Goal: Information Seeking & Learning: Learn about a topic

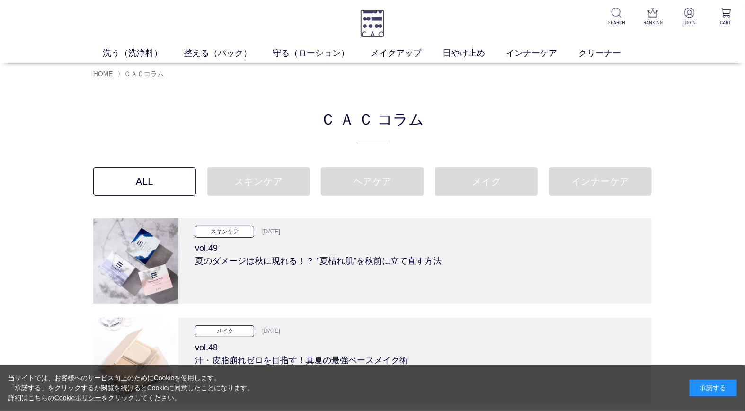
click at [376, 17] on img at bounding box center [372, 23] width 25 height 28
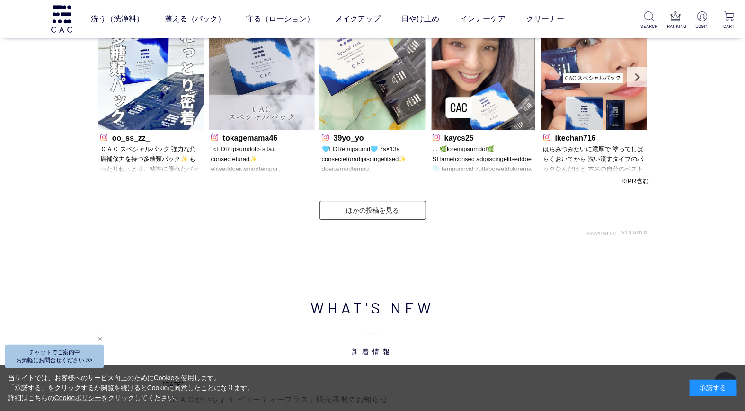
scroll to position [3207, 0]
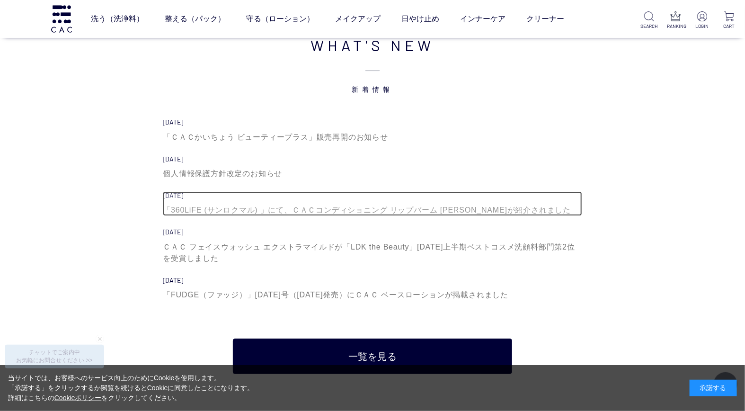
click at [424, 213] on div "「360LiFE (サンロクマル) 」にて、ＣＡＣコンディショニング リップバーム [PERSON_NAME]が紹介されました" at bounding box center [372, 209] width 419 height 11
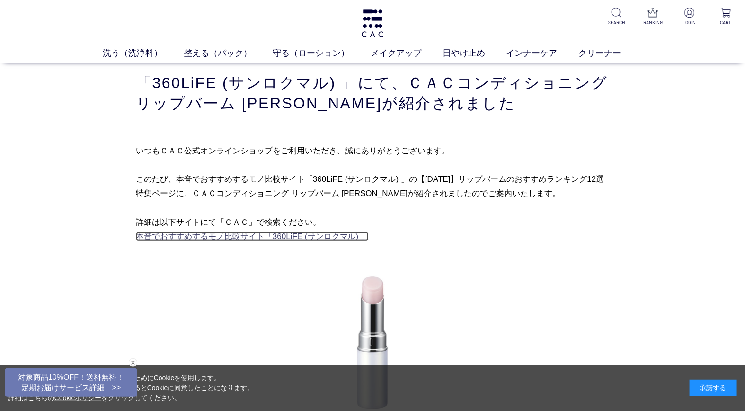
click at [247, 235] on link "本音でおすすめするモノ比較サイト「360LiFE (サンロクマル) 」" at bounding box center [252, 236] width 233 height 9
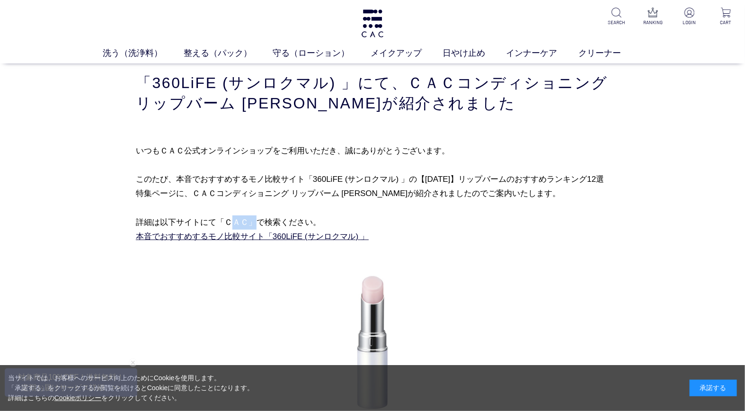
drag, startPoint x: 218, startPoint y: 220, endPoint x: 233, endPoint y: 221, distance: 15.2
click at [233, 221] on p "いつもＣＡＣ公式オンラインショップをご利用いただき、誠にありがとうございます。 このたび、本音でおすすめするモノ比較サイト「360LiFE (サンロクマル) …" at bounding box center [372, 193] width 473 height 101
copy p "ＣＡＣ"
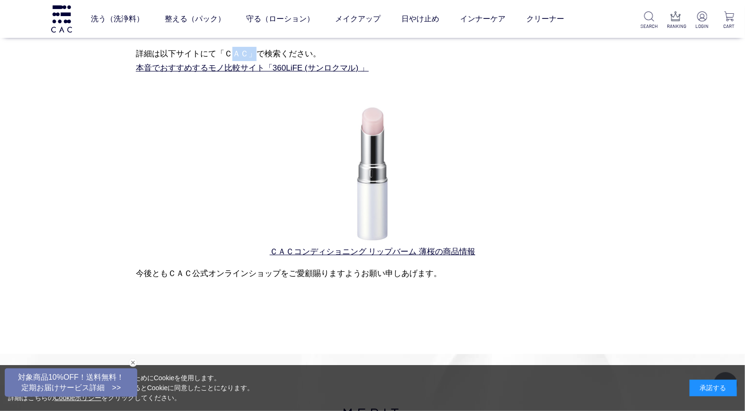
scroll to position [53, 0]
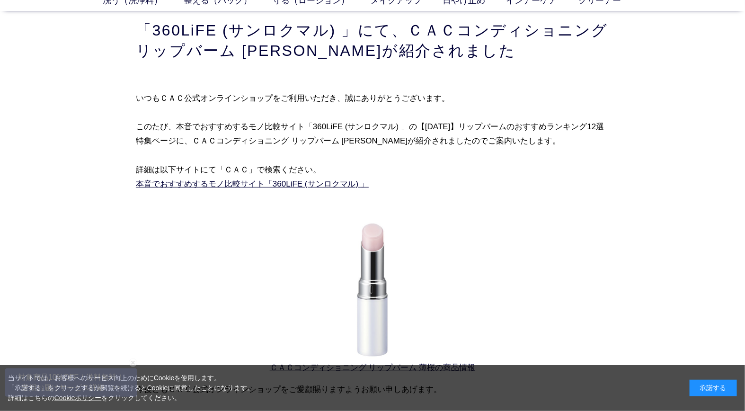
click at [259, 123] on p "いつもＣＡＣ公式オンラインショップをご利用いただき、誠にありがとうございます。 このたび、本音でおすすめするモノ比較サイト「360LiFE (サンロクマル) …" at bounding box center [372, 141] width 473 height 101
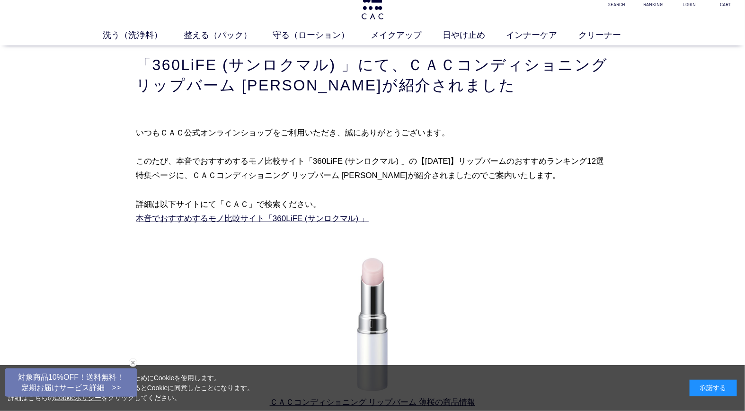
scroll to position [0, 0]
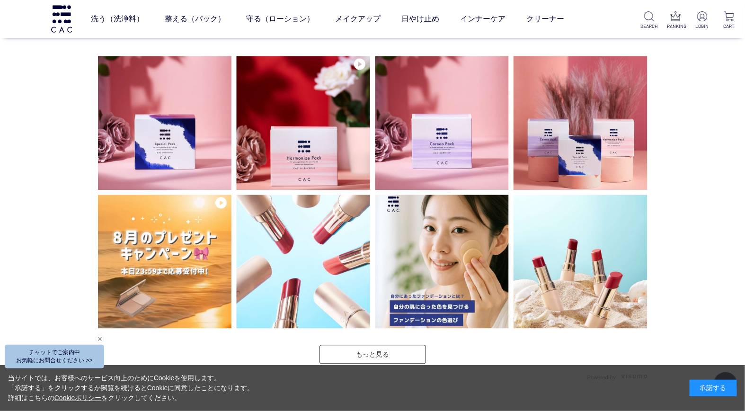
scroll to position [2532, 0]
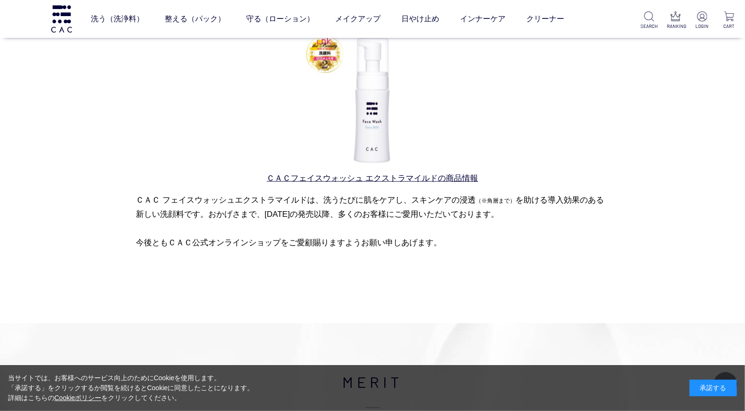
scroll to position [526, 0]
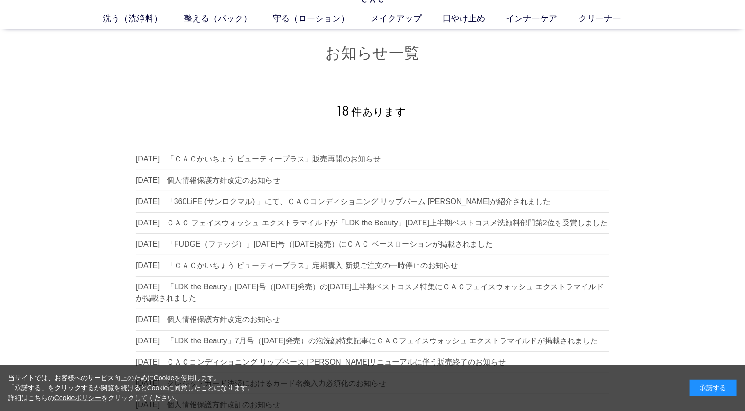
scroll to position [53, 0]
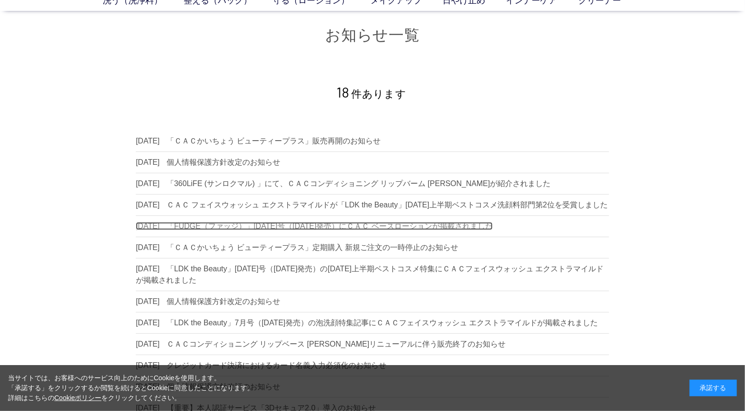
click at [208, 230] on dd "「FUDGE（ファッジ）」[DATE]号（[DATE]発売）にＣＡＣ ベースローションが掲載されました" at bounding box center [330, 226] width 326 height 8
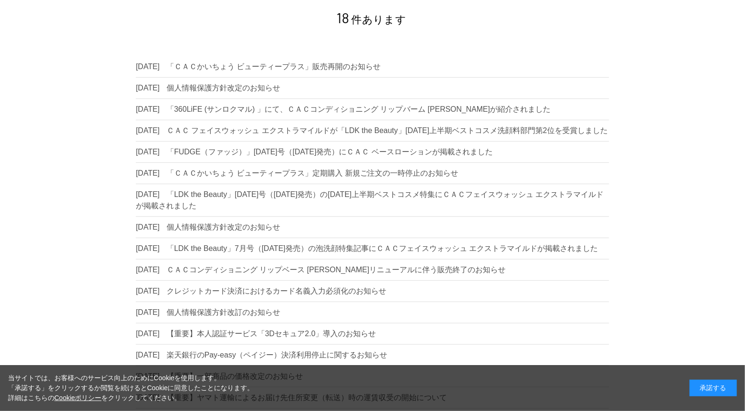
scroll to position [0, 0]
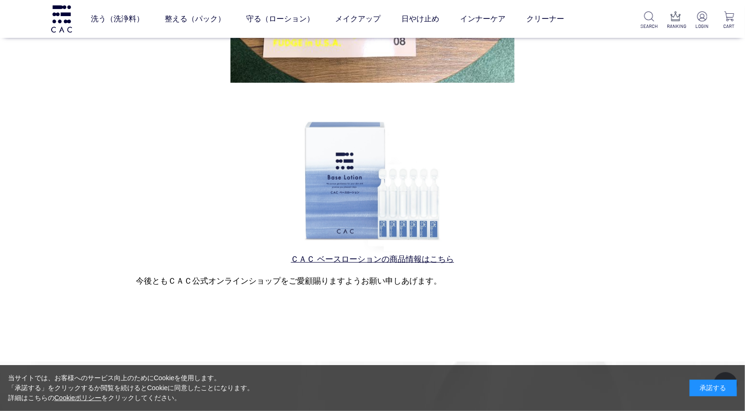
scroll to position [526, 0]
